Goal: Task Accomplishment & Management: Use online tool/utility

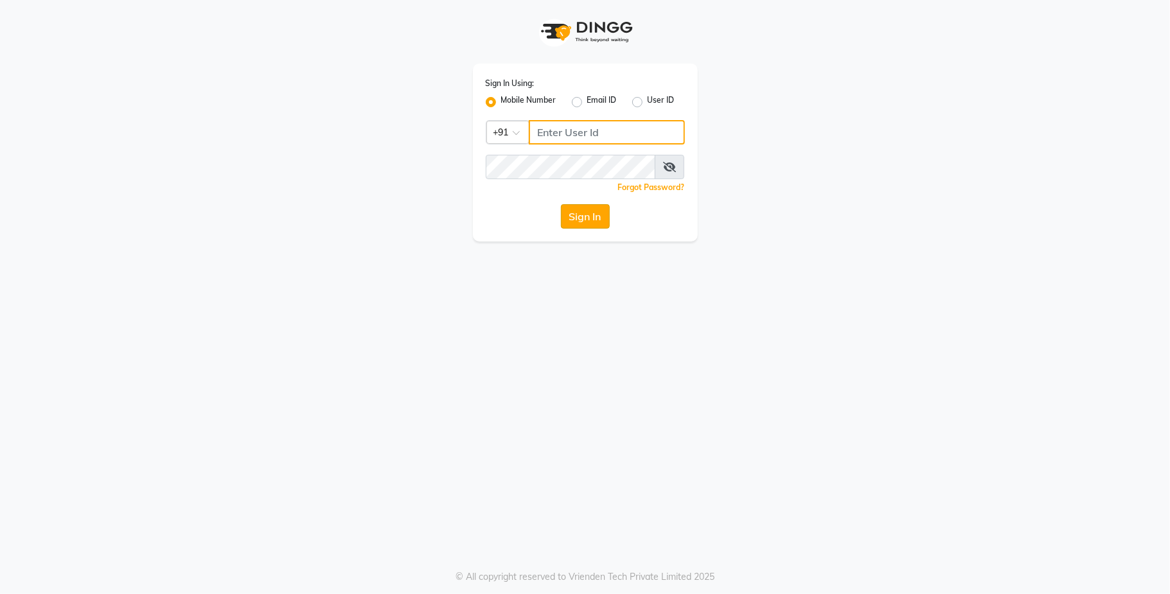
type input "9731937254"
click at [579, 220] on button "Sign In" at bounding box center [585, 216] width 49 height 24
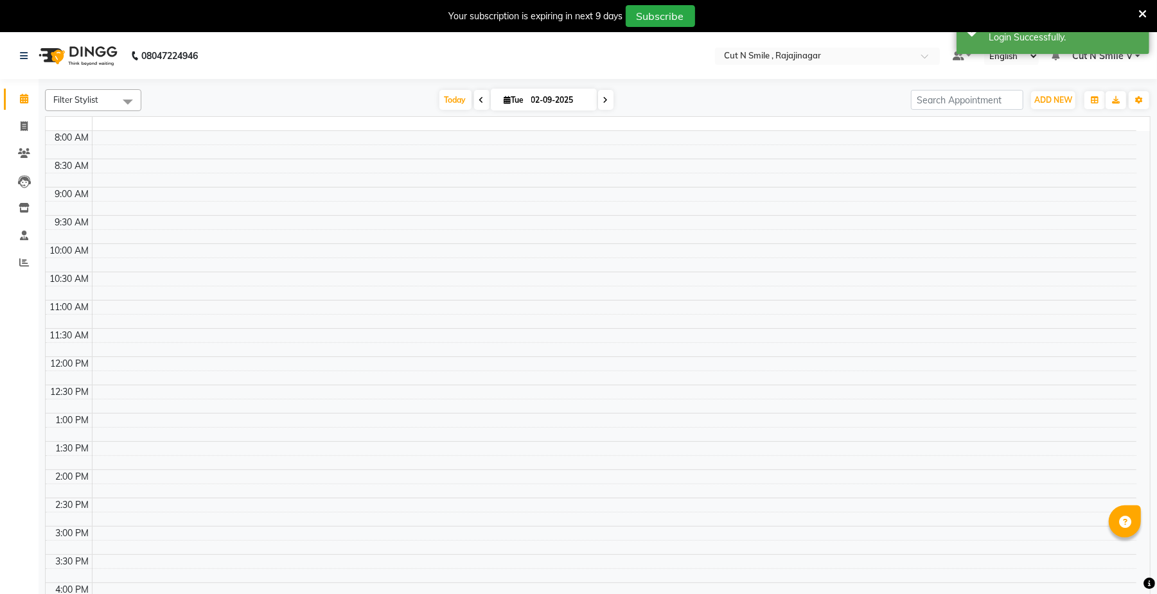
select select "en"
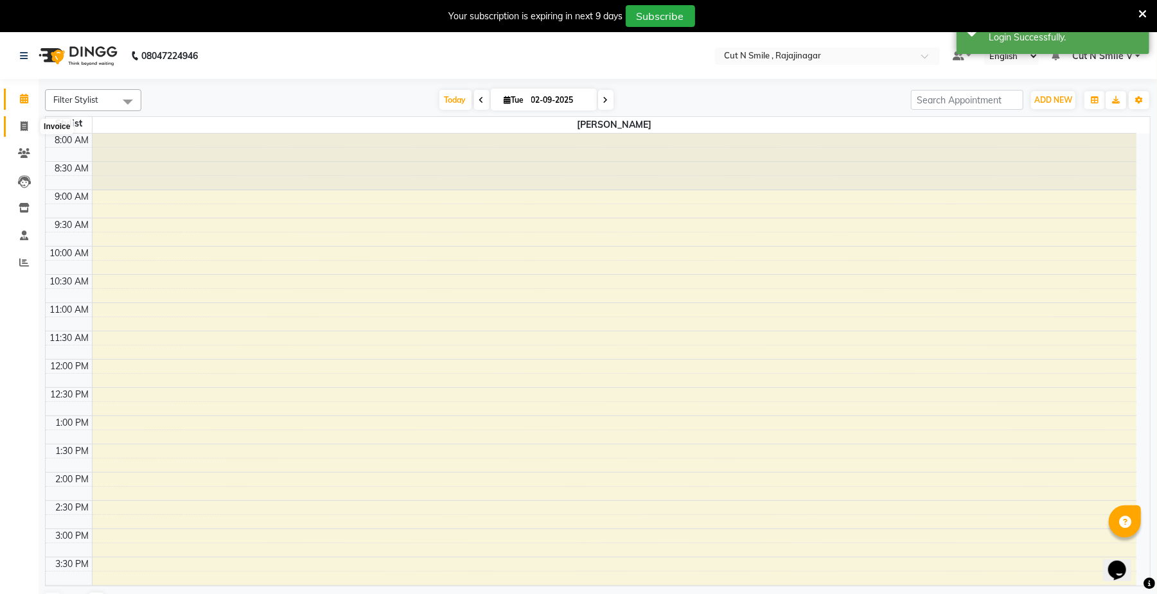
click at [26, 122] on icon at bounding box center [24, 126] width 7 height 10
select select "service"
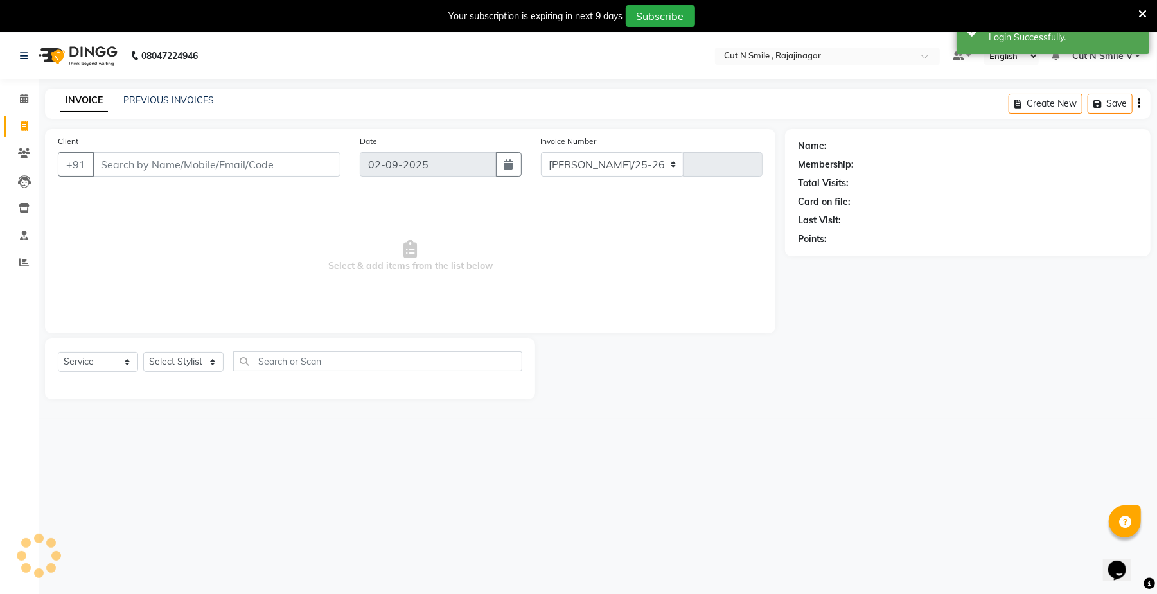
select select "7187"
type input "124"
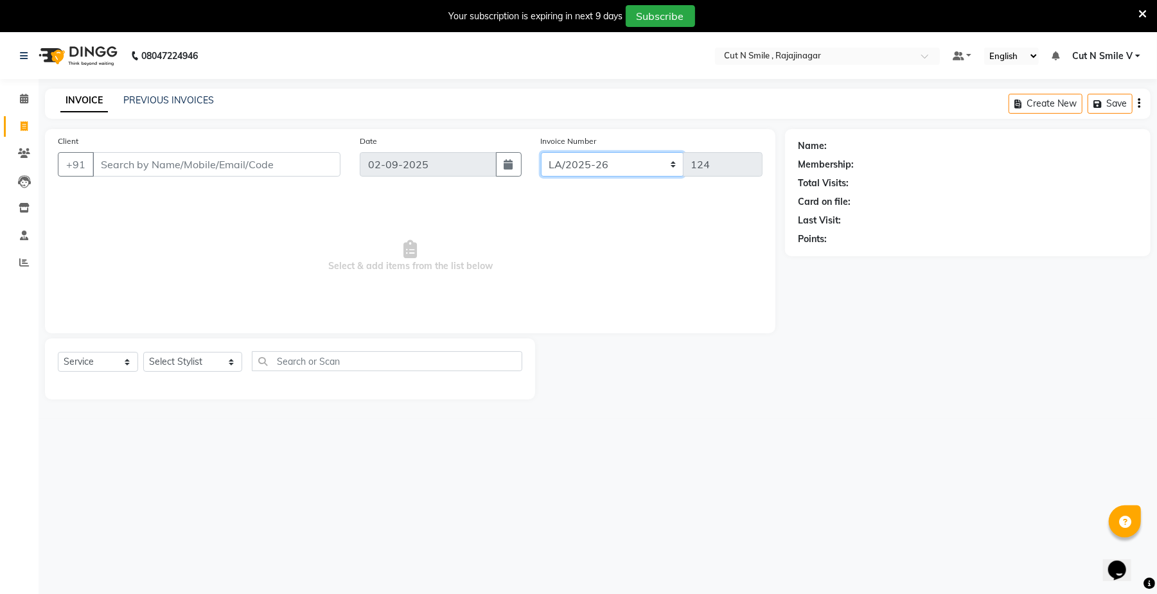
drag, startPoint x: 607, startPoint y: 160, endPoint x: 586, endPoint y: 221, distance: 64.4
click at [586, 221] on div "Client +91 Date [DATE] Invoice Number [PERSON_NAME]/25-26 LA/2025-26 SH/25 CH/2…" at bounding box center [410, 231] width 730 height 204
select select "7185"
click at [541, 152] on select "[PERSON_NAME]/25-26 LA/2025-26 SH/25 CH/25 SA/25" at bounding box center [612, 164] width 143 height 24
type input "777"
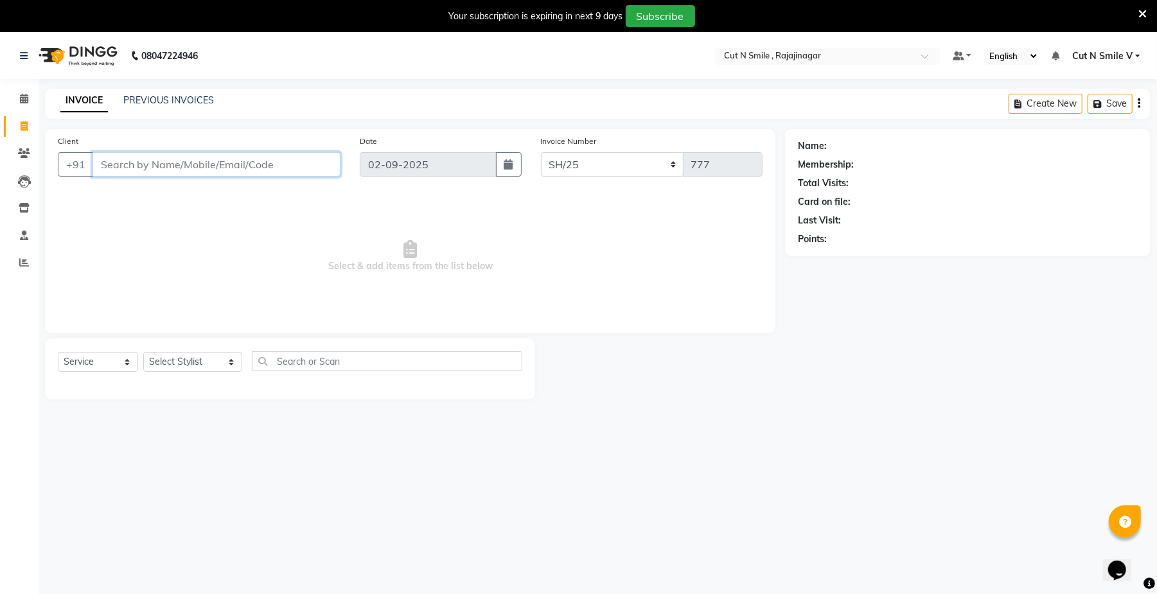
click at [277, 163] on input "Client" at bounding box center [216, 164] width 248 height 24
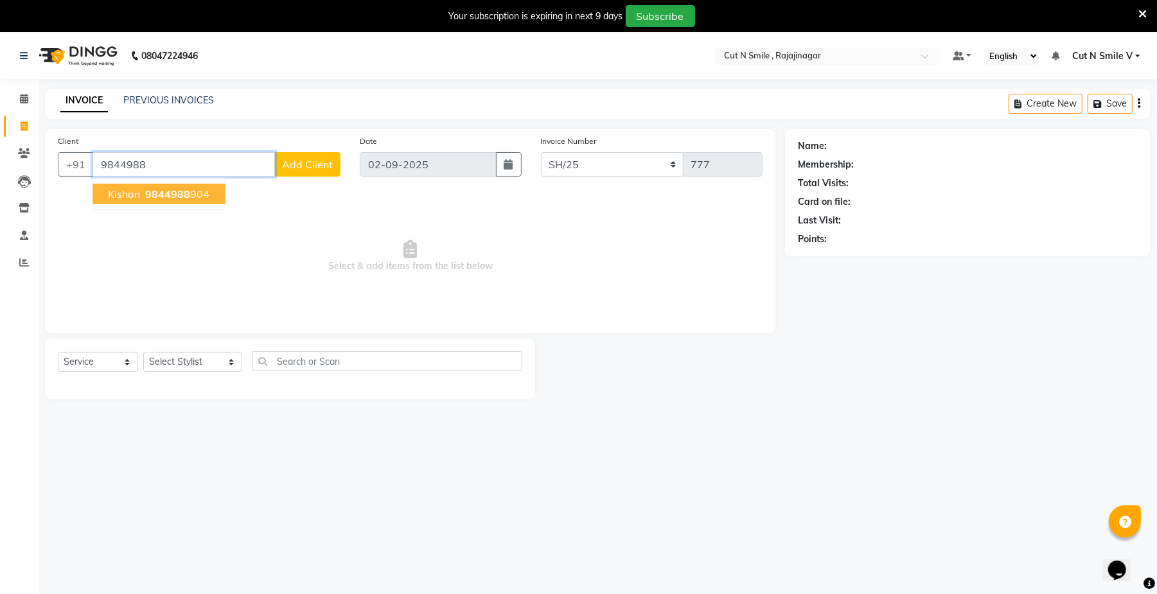
click at [182, 198] on span "9844988" at bounding box center [167, 194] width 45 height 13
type input "9844988904"
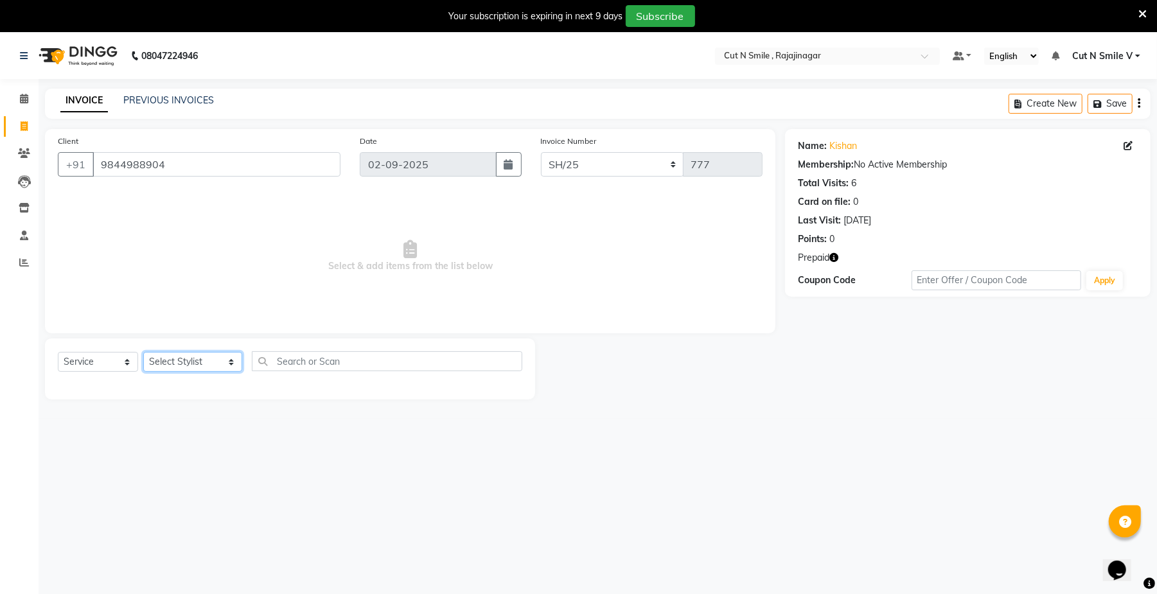
click at [172, 365] on select "Select Stylist [PERSON_NAME] Ammu 3R [PERSON_NAME] VN [PERSON_NAME] 3R [PERSON_…" at bounding box center [192, 362] width 99 height 20
select select "57485"
click at [143, 352] on select "Select Stylist [PERSON_NAME] Ammu 3R [PERSON_NAME] VN [PERSON_NAME] 3R [PERSON_…" at bounding box center [192, 362] width 99 height 20
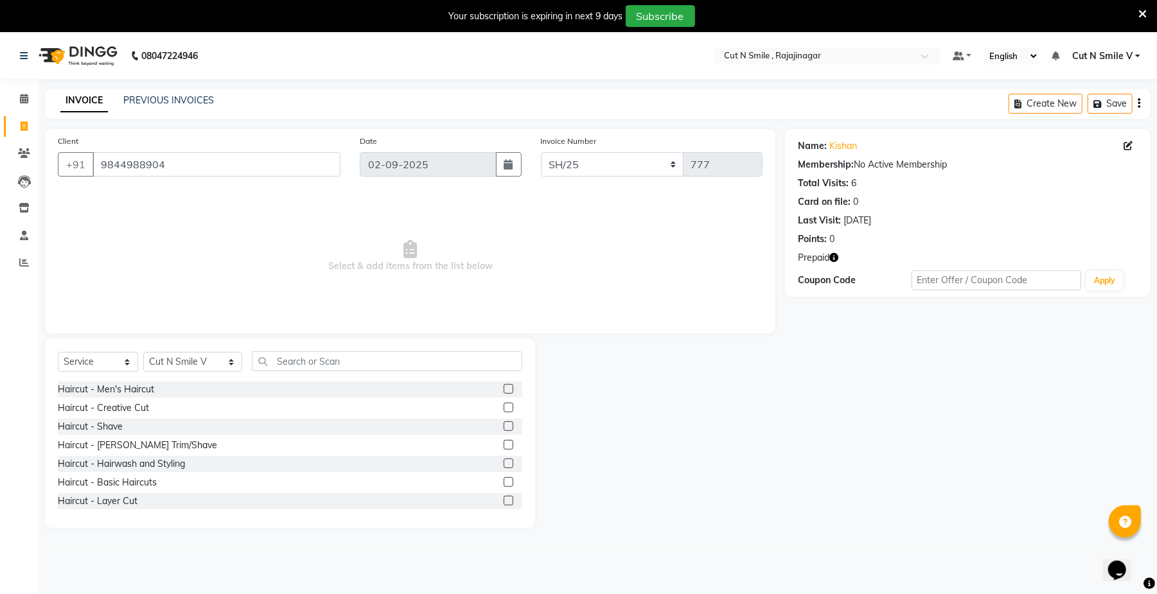
click at [504, 423] on label at bounding box center [509, 426] width 10 height 10
click at [504, 423] on input "checkbox" at bounding box center [508, 427] width 8 height 8
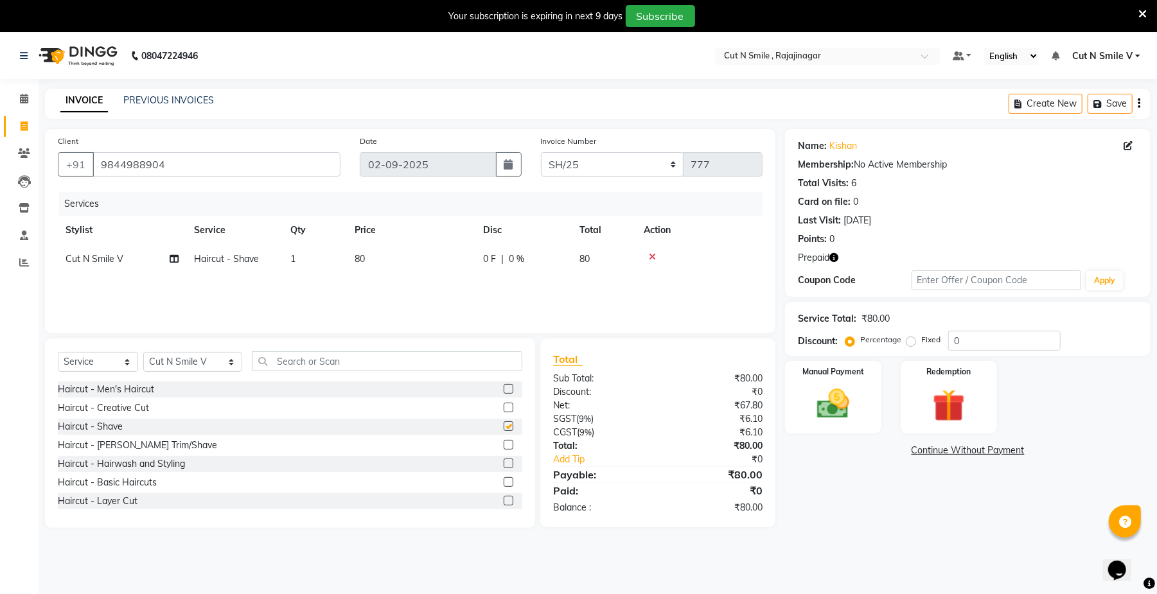
checkbox input "false"
click at [941, 399] on img at bounding box center [948, 406] width 55 height 42
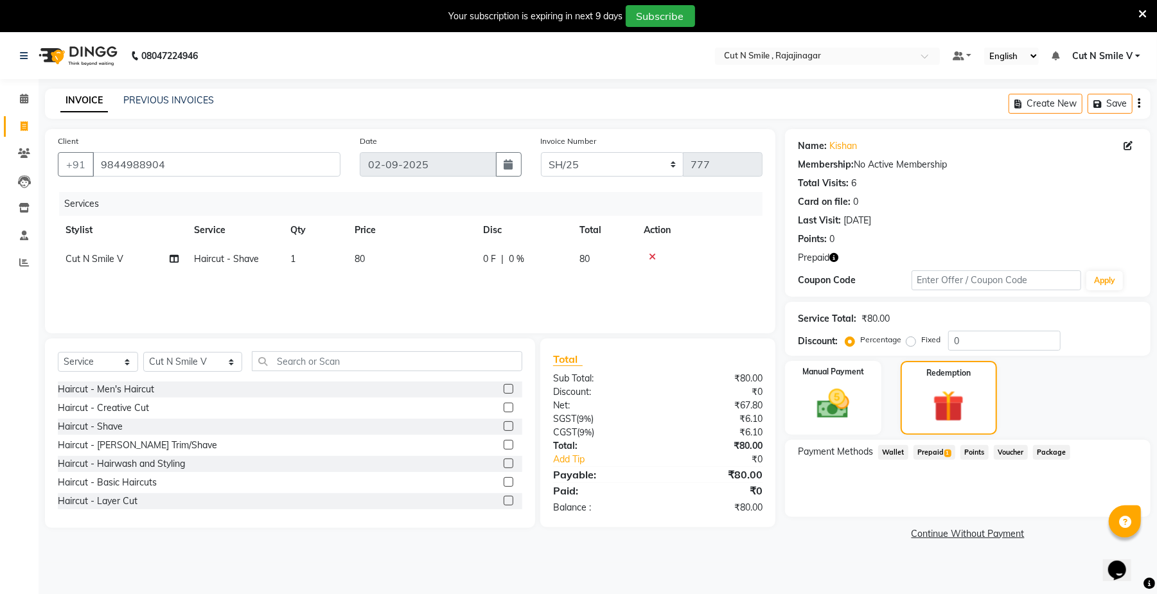
click at [926, 450] on span "Prepaid 1" at bounding box center [934, 452] width 42 height 15
click at [1105, 500] on button "Add" at bounding box center [1107, 504] width 47 height 22
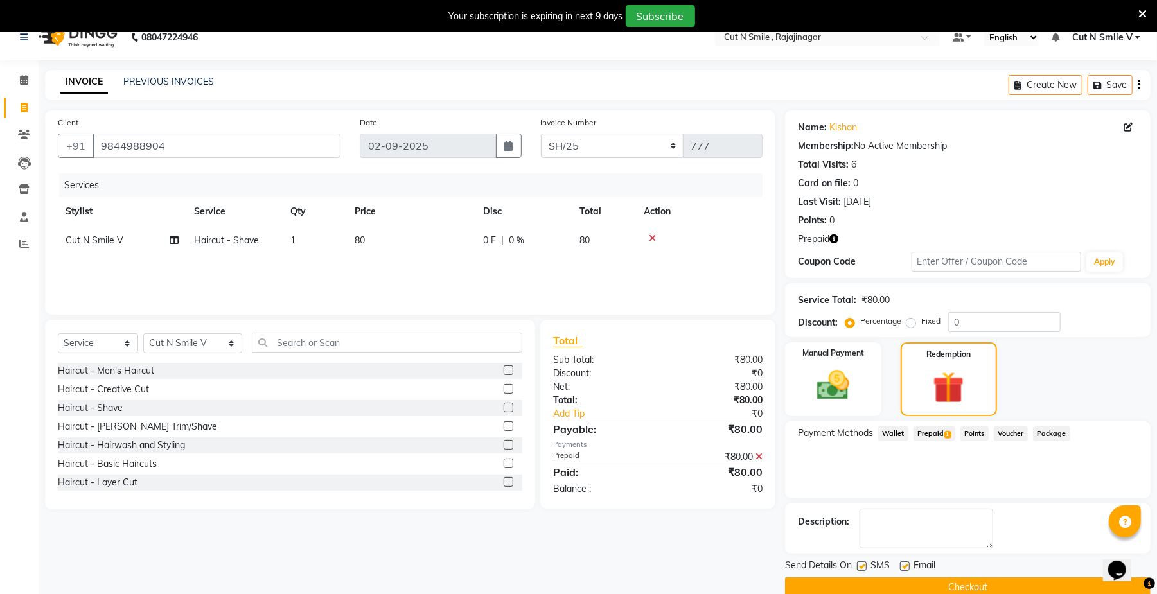
scroll to position [34, 0]
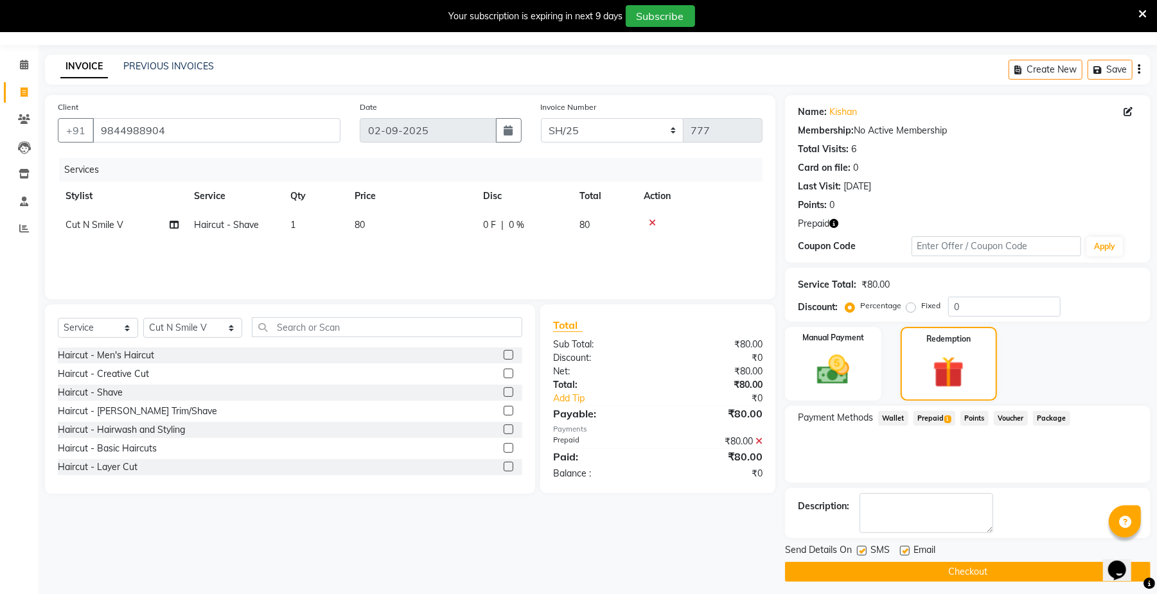
click at [1020, 570] on button "Checkout" at bounding box center [967, 572] width 365 height 20
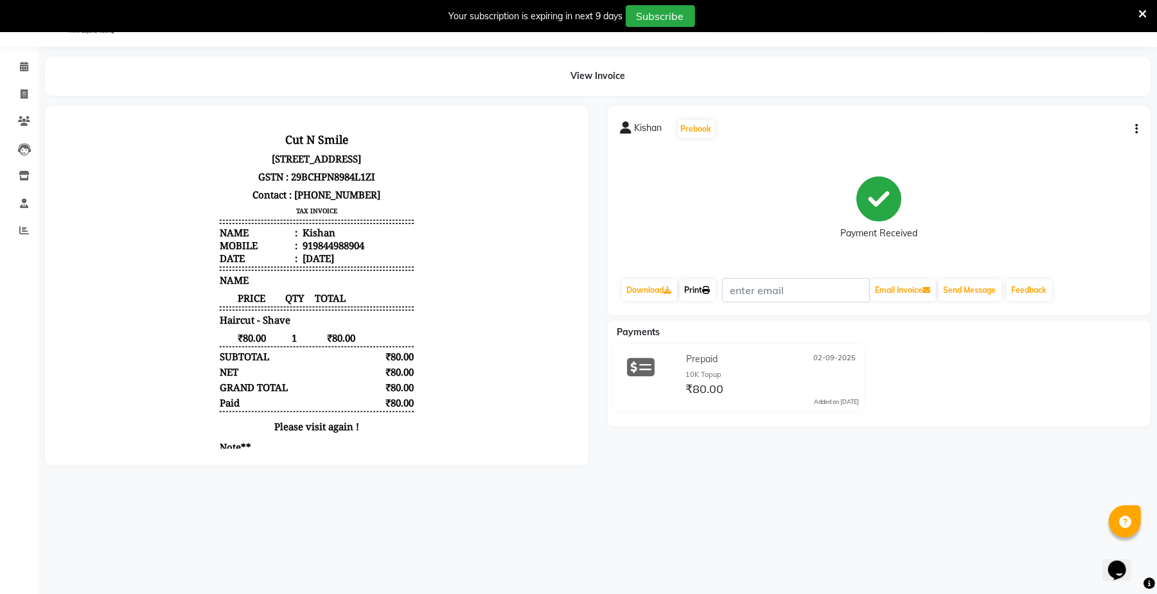
click at [696, 298] on link "Print" at bounding box center [698, 290] width 36 height 22
click at [22, 90] on icon at bounding box center [24, 94] width 7 height 10
select select "service"
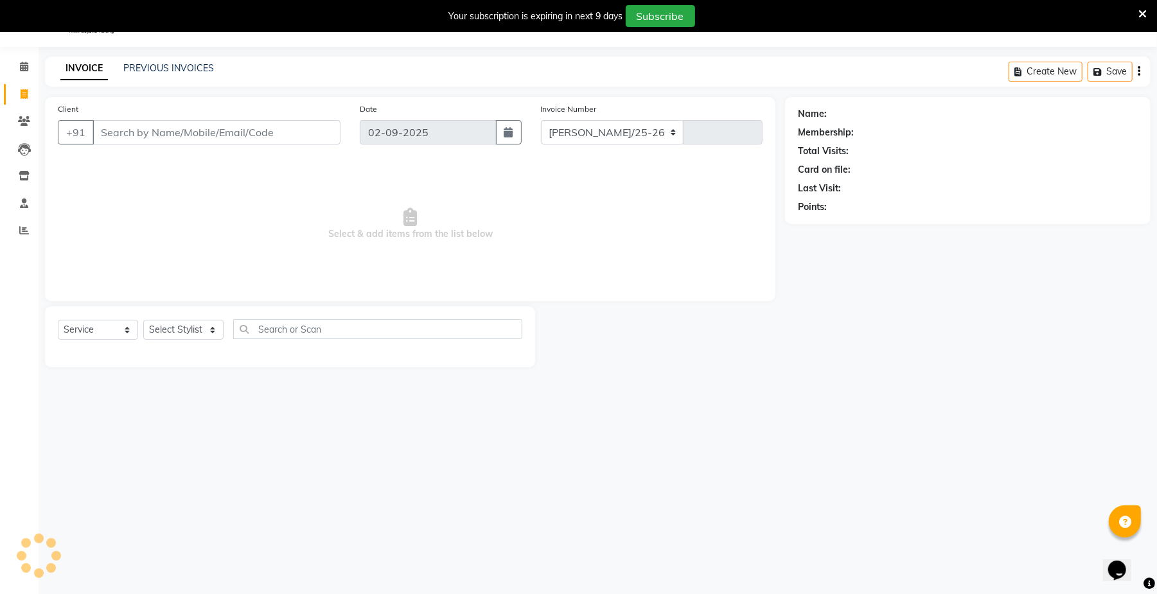
select select "7187"
type input "124"
click at [607, 134] on select "[PERSON_NAME]/25-26 LA/2025-26 SH/25 CH/25 SA/25" at bounding box center [612, 132] width 143 height 24
select select "7185"
click at [541, 120] on select "[PERSON_NAME]/25-26 LA/2025-26 SH/25 CH/25 SA/25" at bounding box center [612, 132] width 143 height 24
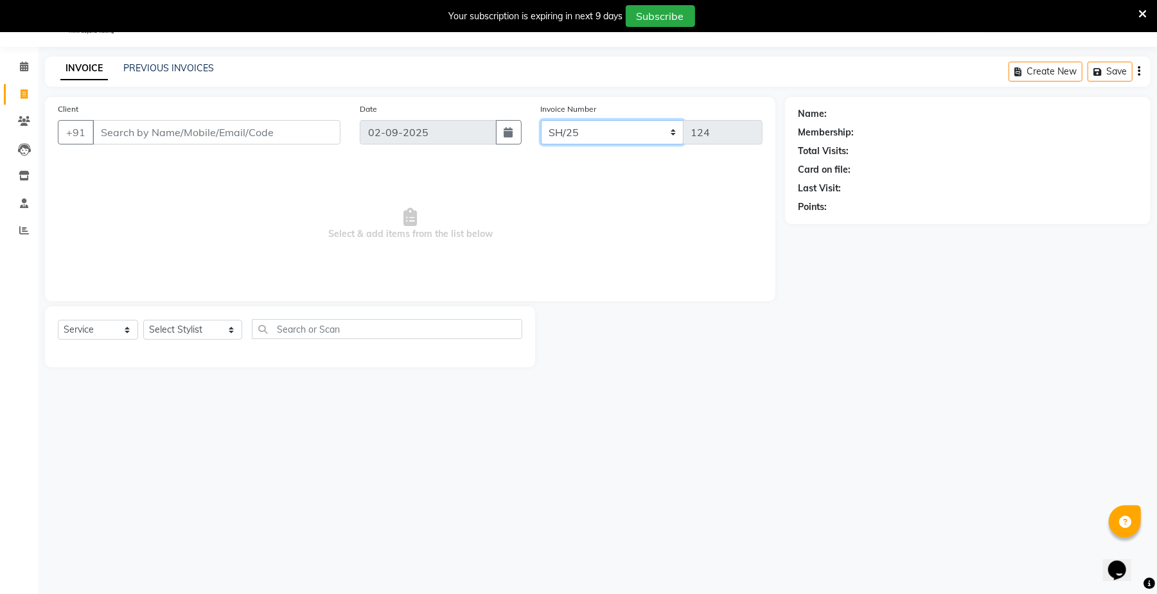
type input "778"
click at [222, 127] on input "Client" at bounding box center [216, 132] width 248 height 24
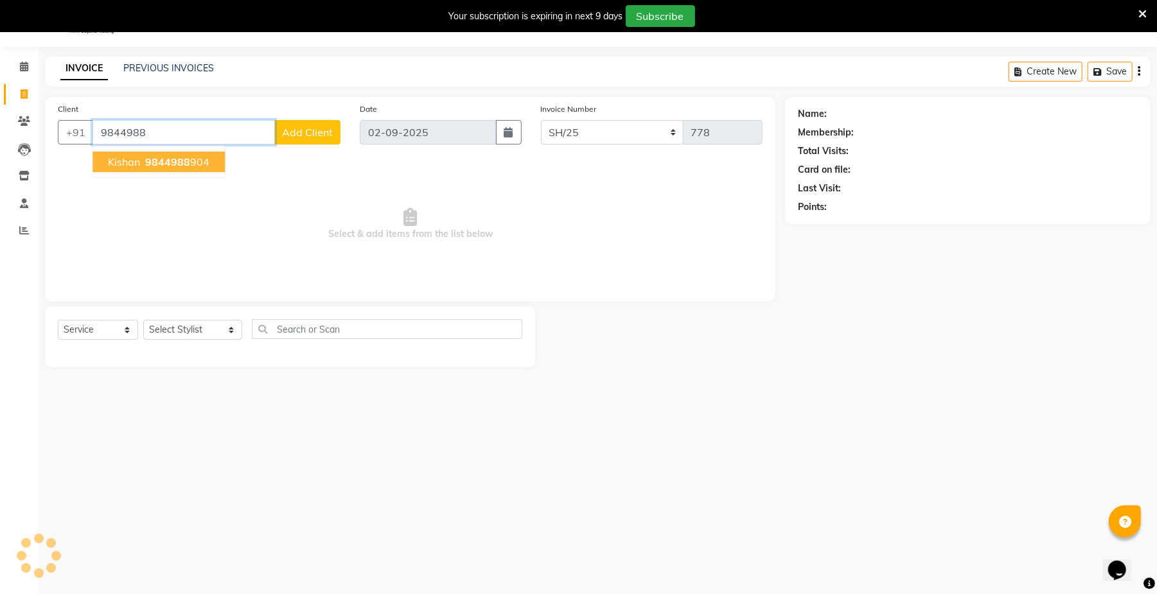
click at [183, 164] on span "9844988" at bounding box center [167, 161] width 45 height 13
type input "9844988904"
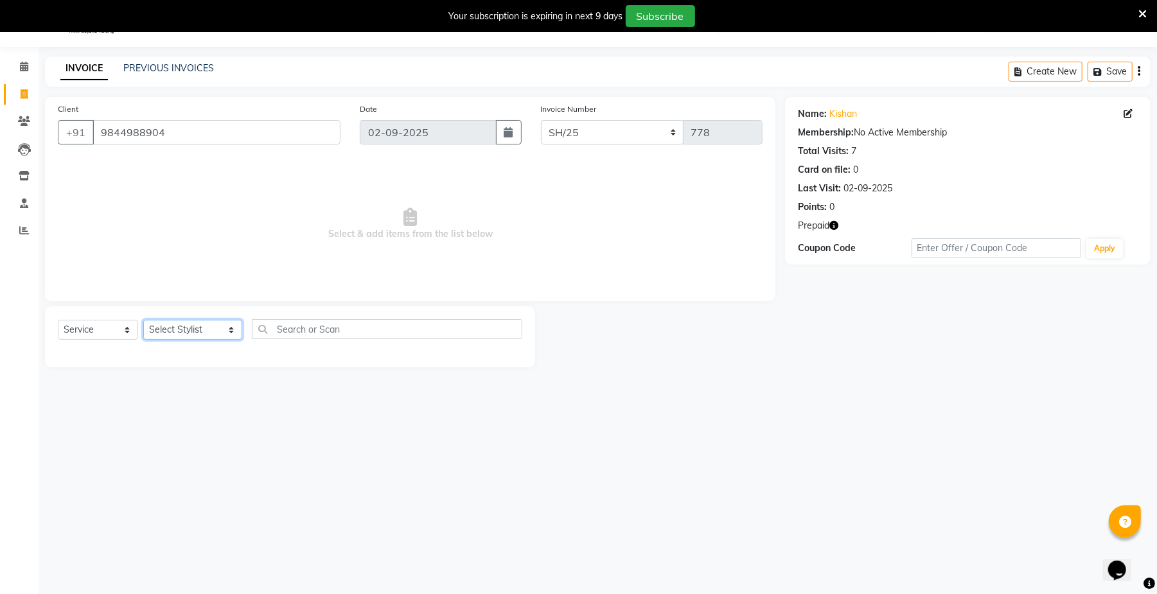
click at [194, 331] on select "Select Stylist [PERSON_NAME] Ammu 3R [PERSON_NAME] VN [PERSON_NAME] 3R [PERSON_…" at bounding box center [192, 330] width 99 height 20
select select "57485"
click at [143, 320] on select "Select Stylist [PERSON_NAME] Ammu 3R [PERSON_NAME] VN [PERSON_NAME] 3R [PERSON_…" at bounding box center [192, 330] width 99 height 20
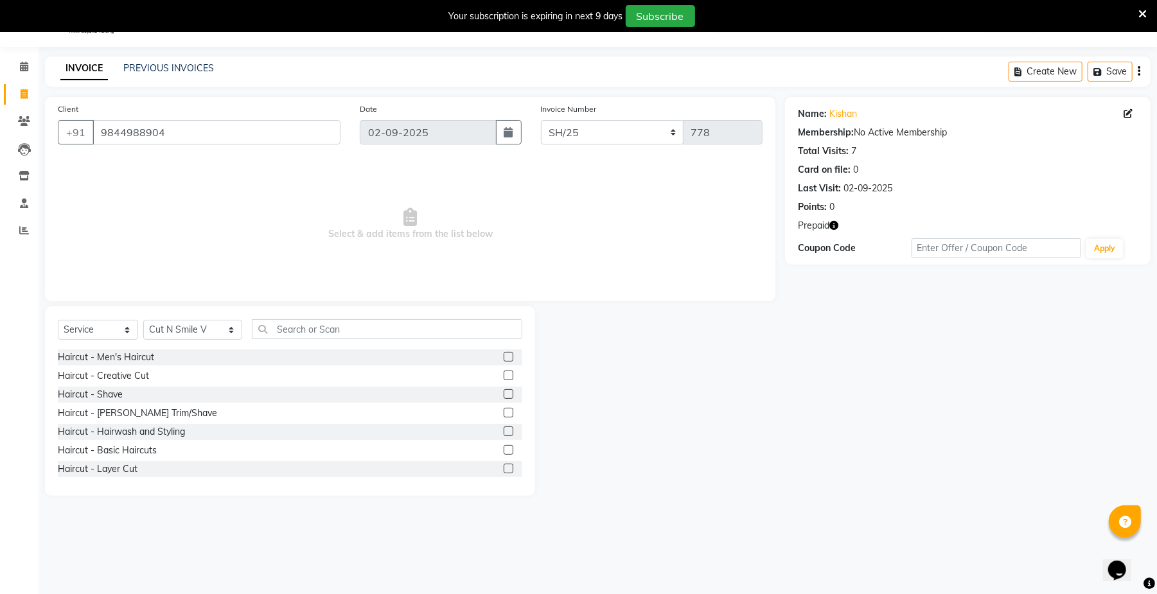
click at [504, 357] on label at bounding box center [509, 357] width 10 height 10
click at [504, 357] on input "checkbox" at bounding box center [508, 357] width 8 height 8
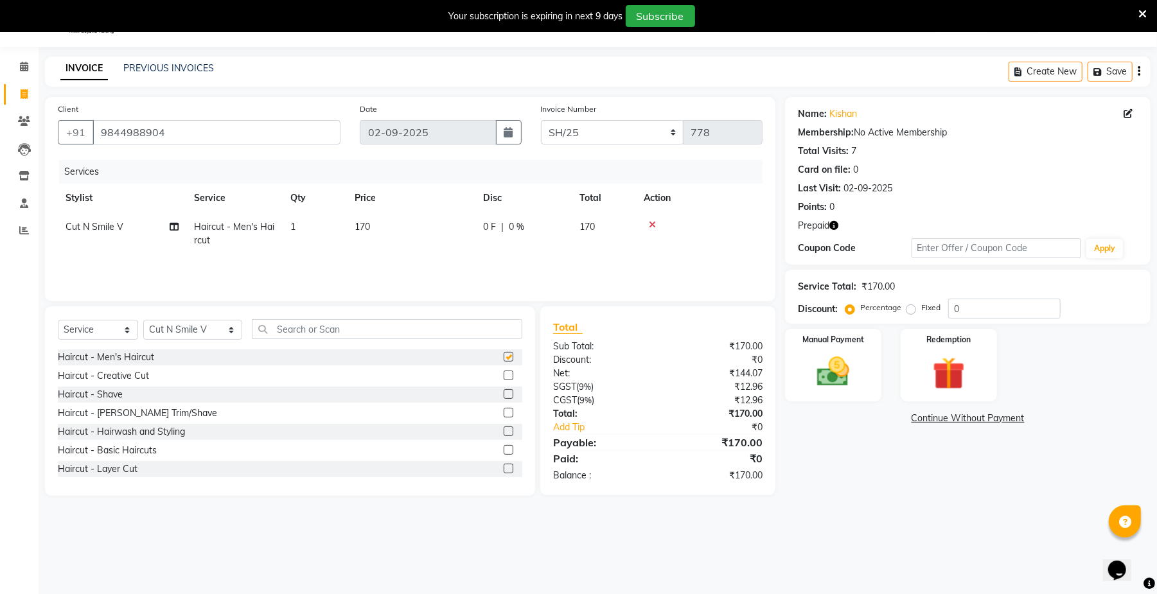
checkbox input "false"
drag, startPoint x: 361, startPoint y: 217, endPoint x: 361, endPoint y: 235, distance: 18.0
click at [361, 235] on td "170" at bounding box center [411, 234] width 128 height 42
select select "57485"
click at [427, 234] on input "170" at bounding box center [471, 230] width 113 height 20
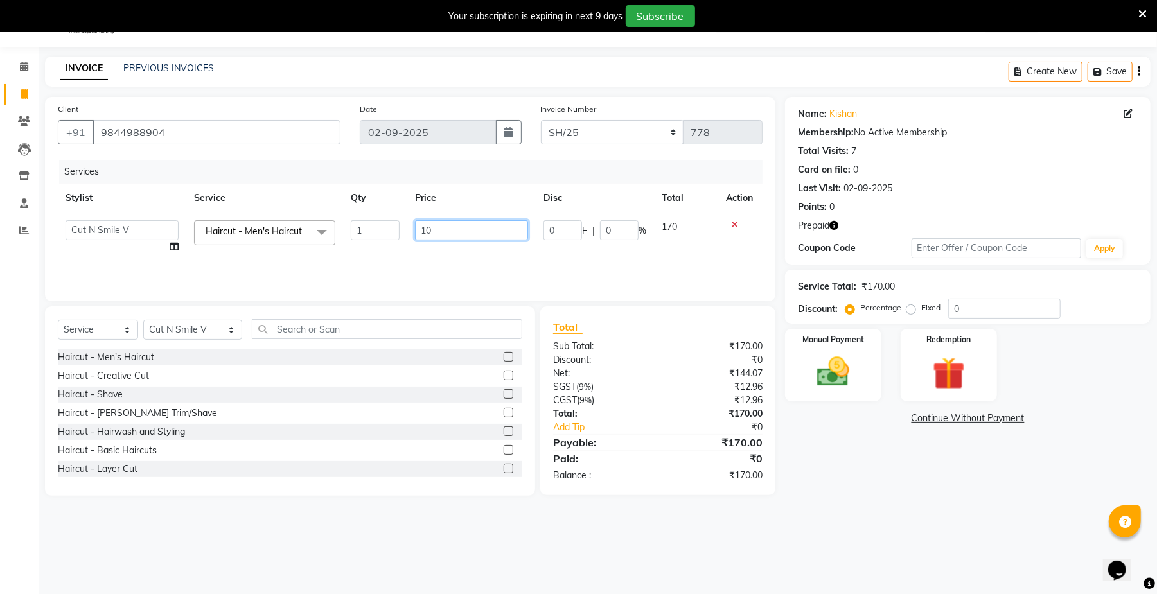
type input "120"
click at [459, 261] on div "Services Stylist Service Qty Price Disc Total Action Cut N Smile V Haircut - Me…" at bounding box center [410, 224] width 705 height 128
click at [459, 258] on div "Services Stylist Service Qty Price Disc Total Action Cut N Smile V Haircut - Me…" at bounding box center [410, 224] width 705 height 128
click at [923, 384] on img at bounding box center [948, 374] width 55 height 42
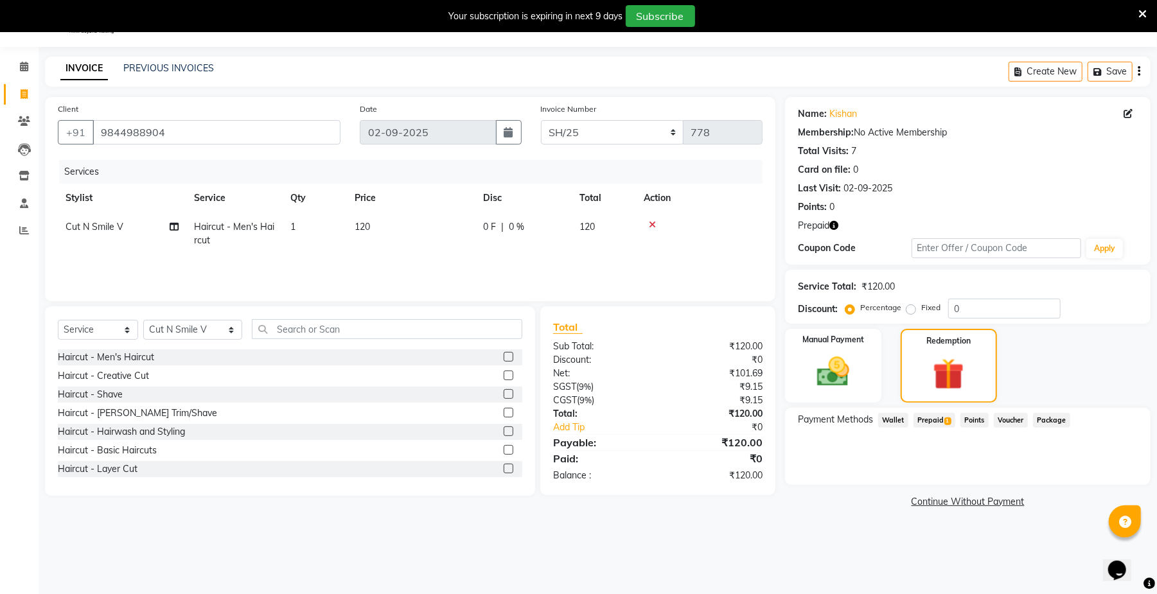
click at [913, 419] on span "Prepaid 1" at bounding box center [934, 420] width 42 height 15
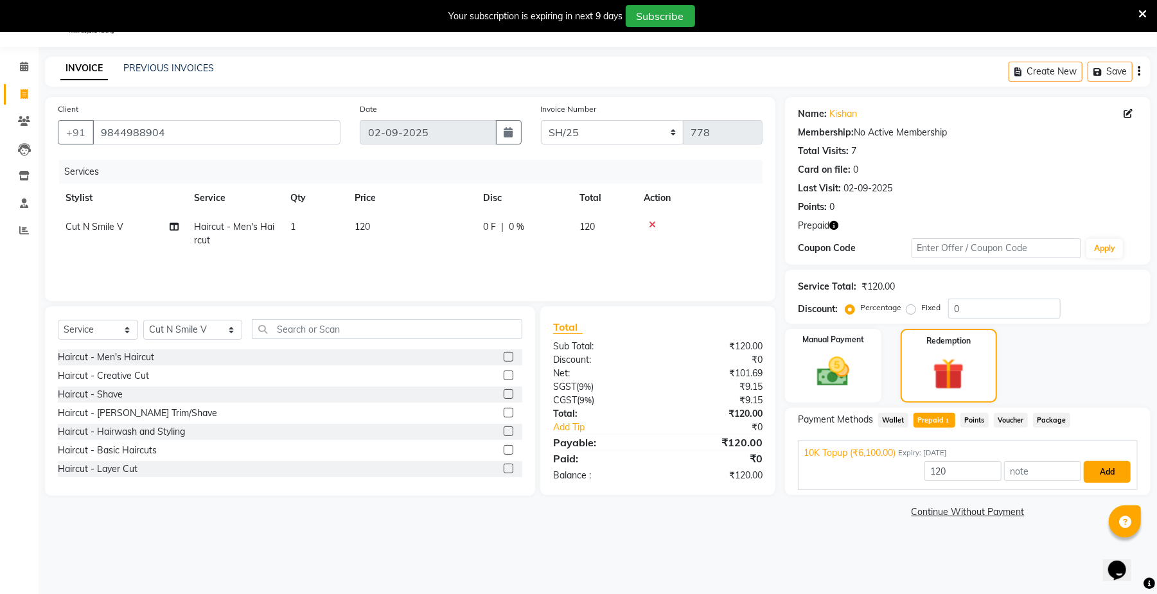
click at [1100, 477] on button "Add" at bounding box center [1107, 472] width 47 height 22
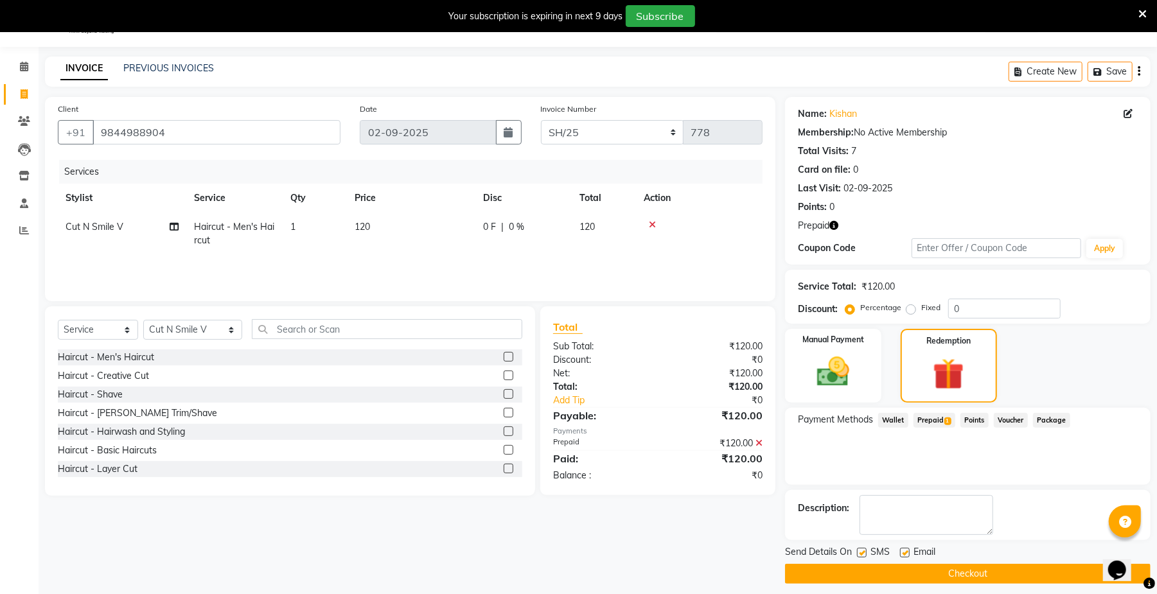
click at [933, 565] on button "Checkout" at bounding box center [967, 574] width 365 height 20
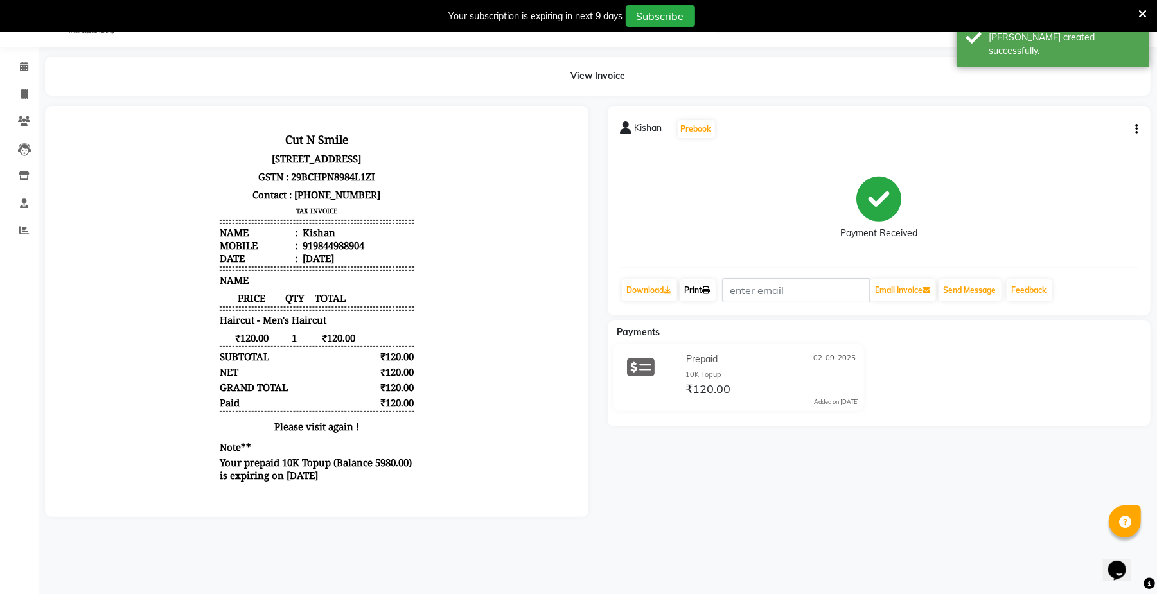
click at [697, 288] on link "Print" at bounding box center [698, 290] width 36 height 22
click at [32, 101] on link "Invoice" at bounding box center [19, 94] width 31 height 21
select select "service"
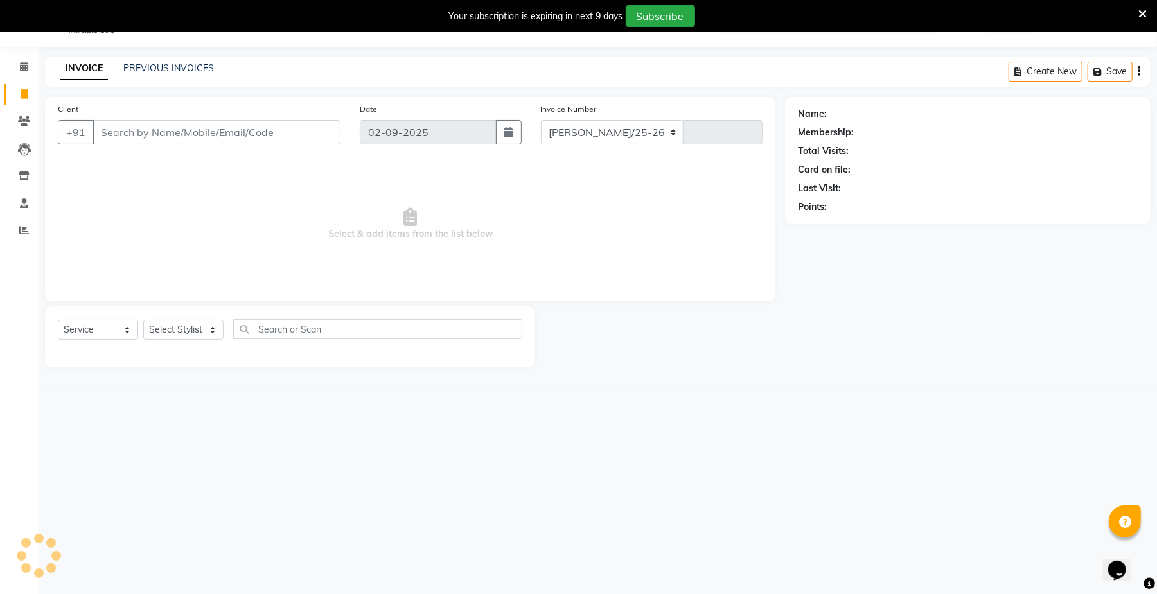
select select "7187"
type input "124"
click at [620, 139] on select "[PERSON_NAME]/25-26 LA/2025-26 SH/25 CH/25 SA/25" at bounding box center [612, 132] width 143 height 24
select select "7185"
click at [541, 120] on select "[PERSON_NAME]/25-26 LA/2025-26 SH/25 CH/25 SA/25" at bounding box center [612, 132] width 143 height 24
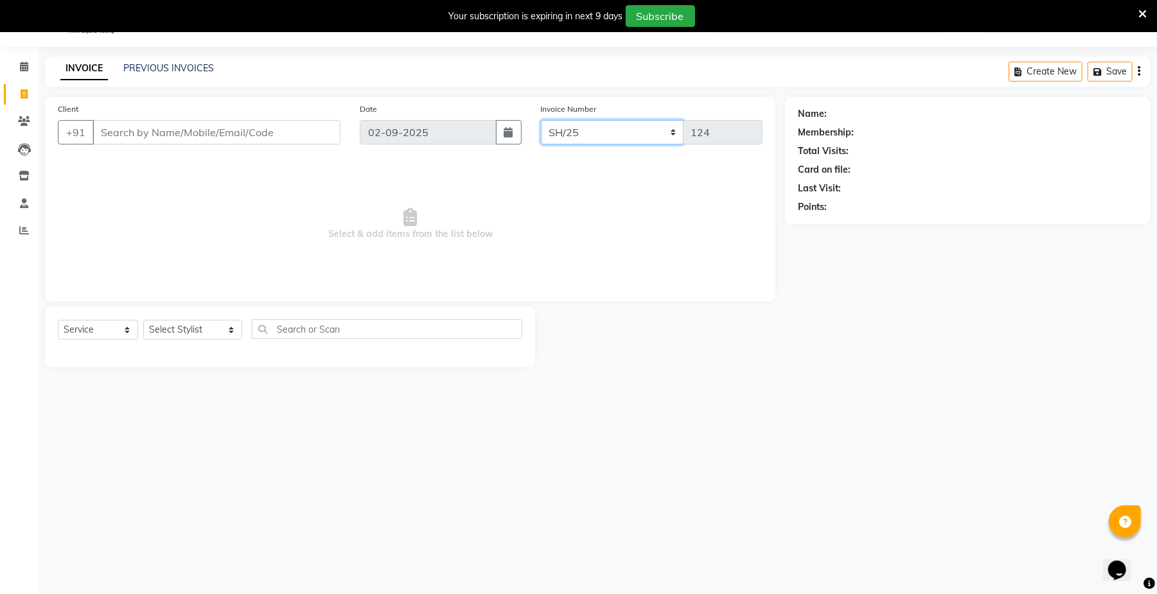
type input "779"
click at [320, 132] on input "Client" at bounding box center [216, 132] width 248 height 24
click at [193, 66] on link "PREVIOUS INVOICES" at bounding box center [168, 68] width 91 height 12
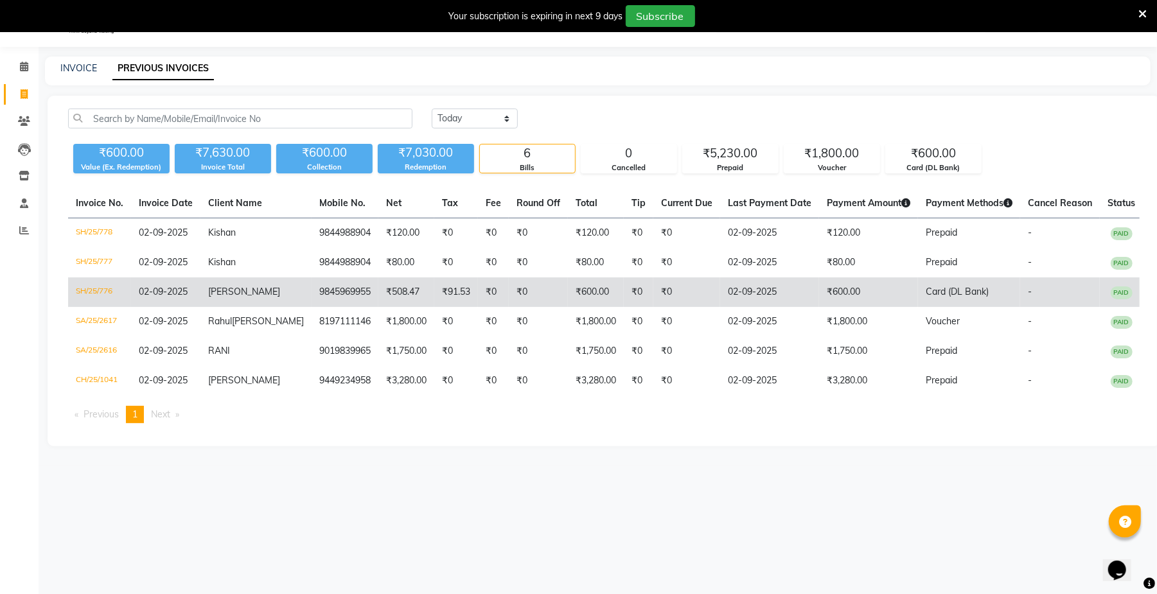
click at [643, 299] on td "₹0" at bounding box center [639, 292] width 30 height 30
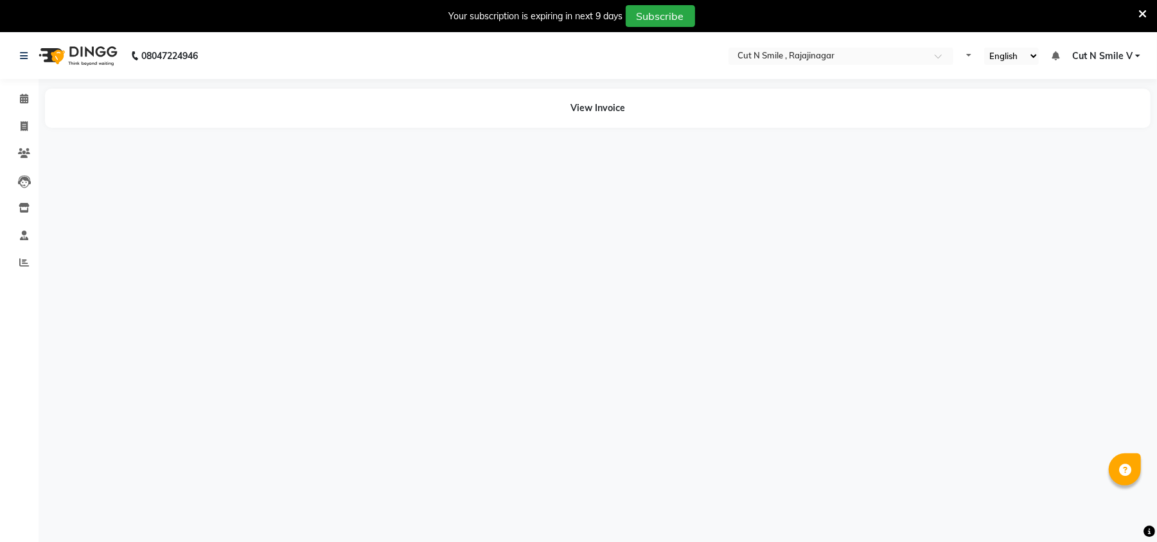
select select "en"
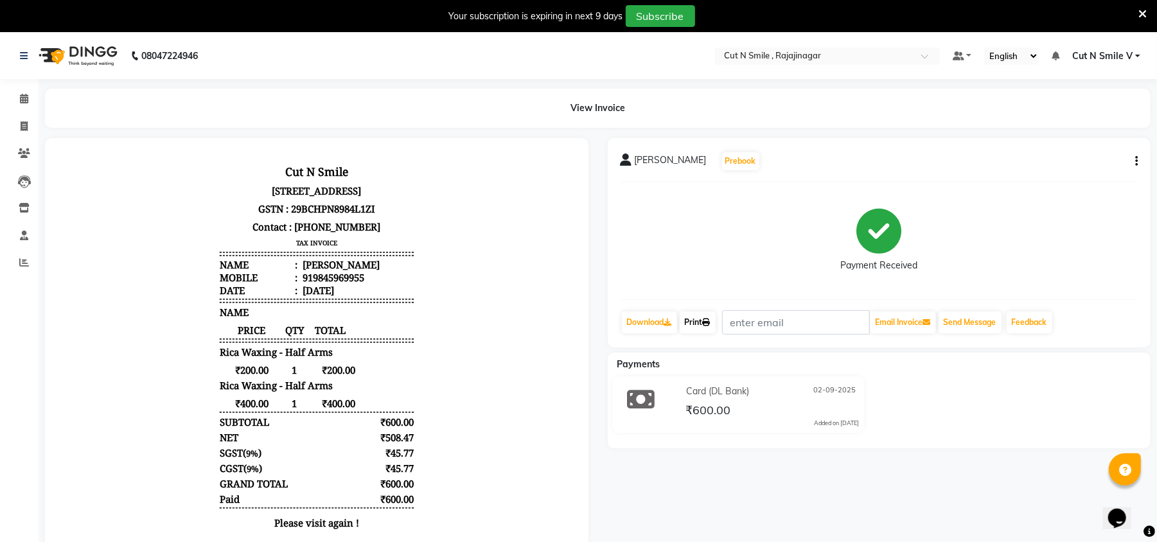
drag, startPoint x: 705, startPoint y: 324, endPoint x: 744, endPoint y: 497, distance: 177.0
click at [705, 324] on link "Print" at bounding box center [698, 323] width 36 height 22
